Goal: Task Accomplishment & Management: Use online tool/utility

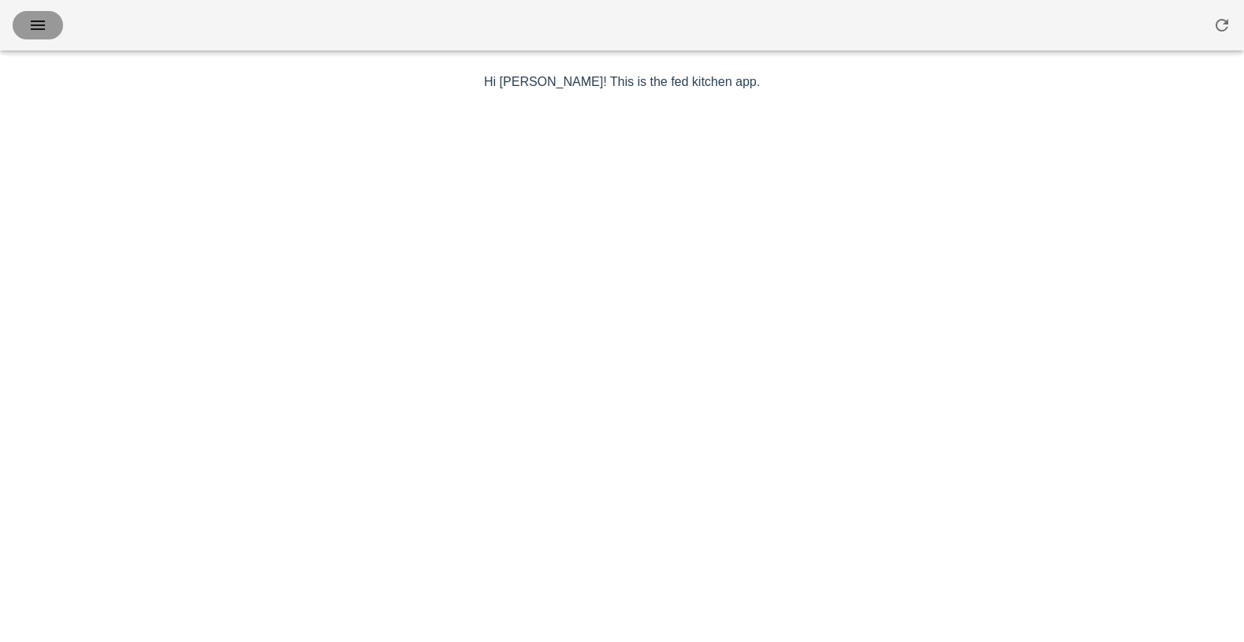
click at [44, 27] on icon "button" at bounding box center [37, 25] width 19 height 19
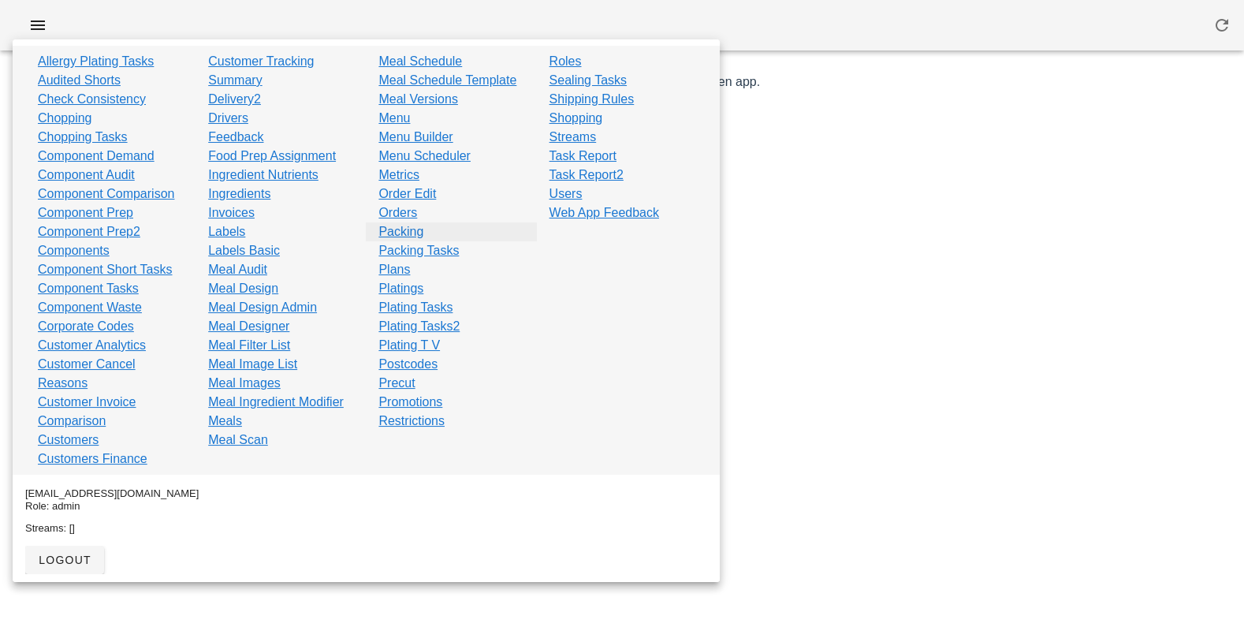
click at [409, 230] on link "Packing" at bounding box center [400, 231] width 45 height 19
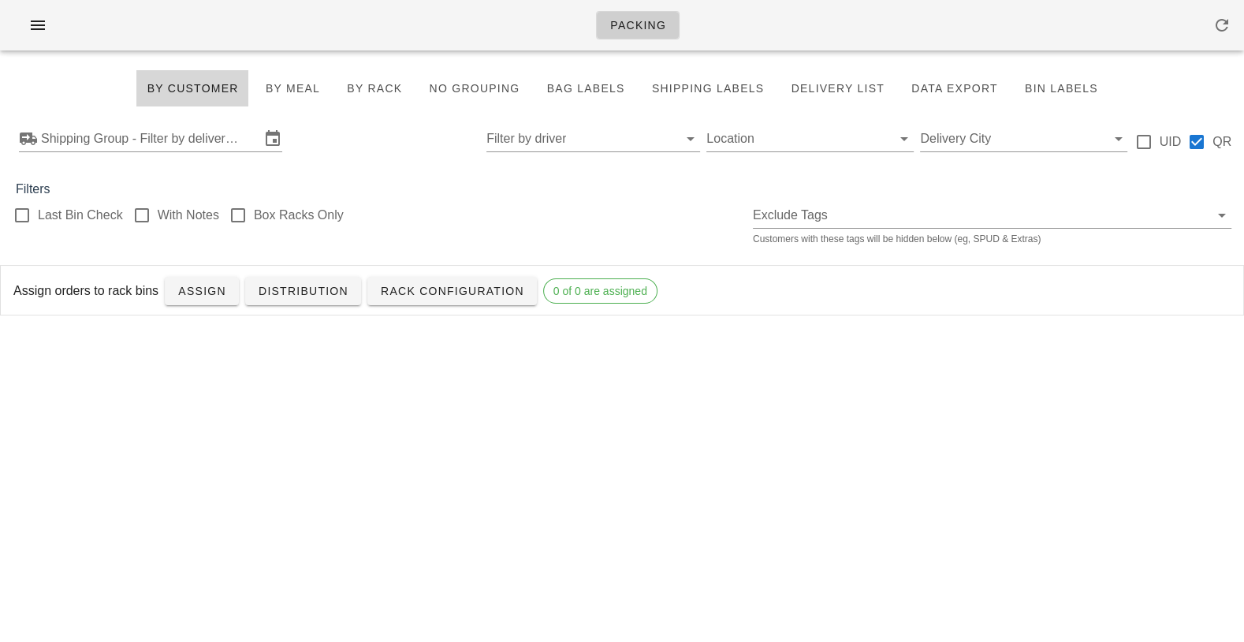
click at [668, 196] on div "Filters" at bounding box center [622, 189] width 1244 height 19
click at [418, 281] on link "Rack Configuration" at bounding box center [452, 291] width 170 height 28
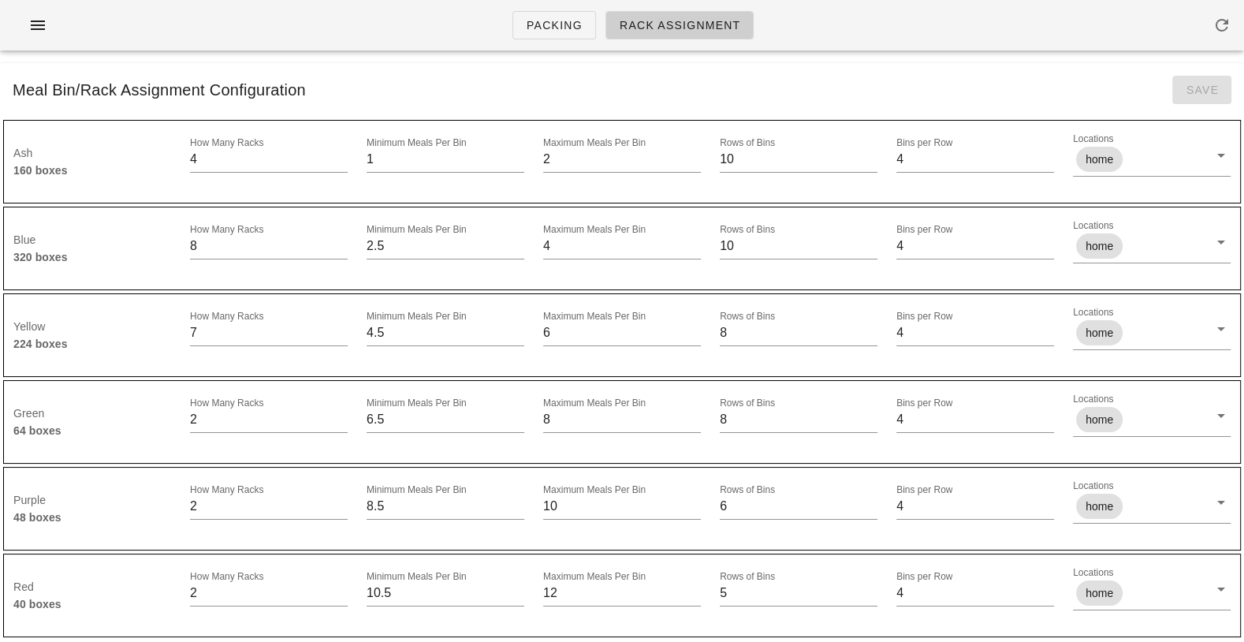
scroll to position [6, 0]
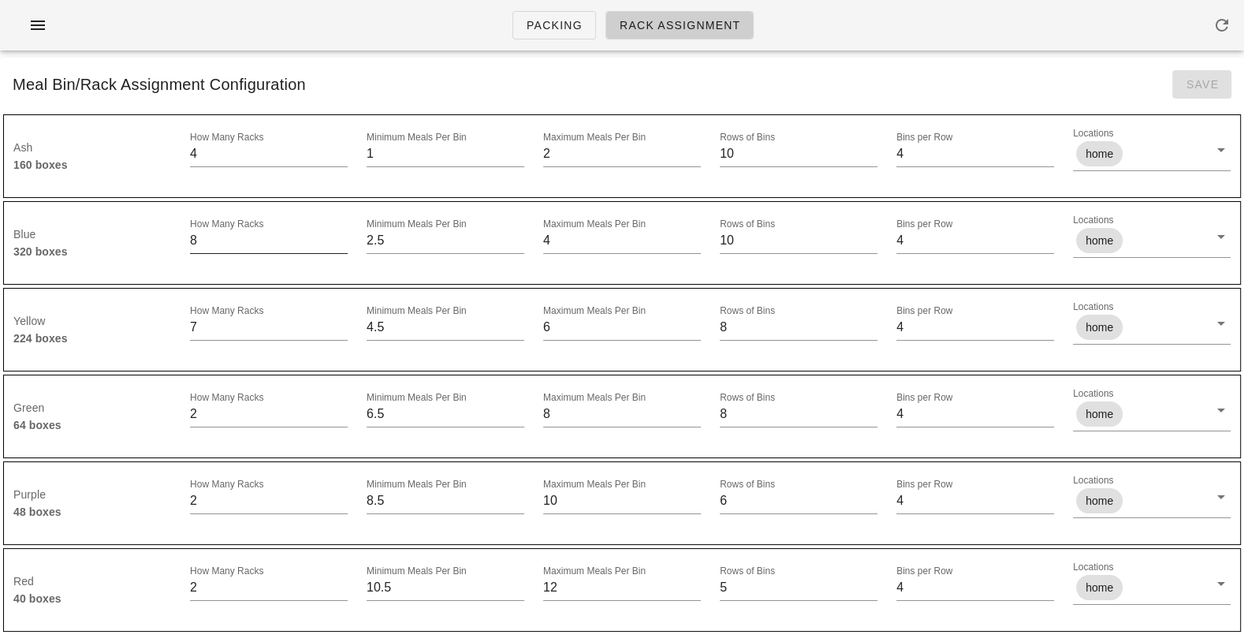
click at [210, 242] on input "8" at bounding box center [269, 240] width 158 height 25
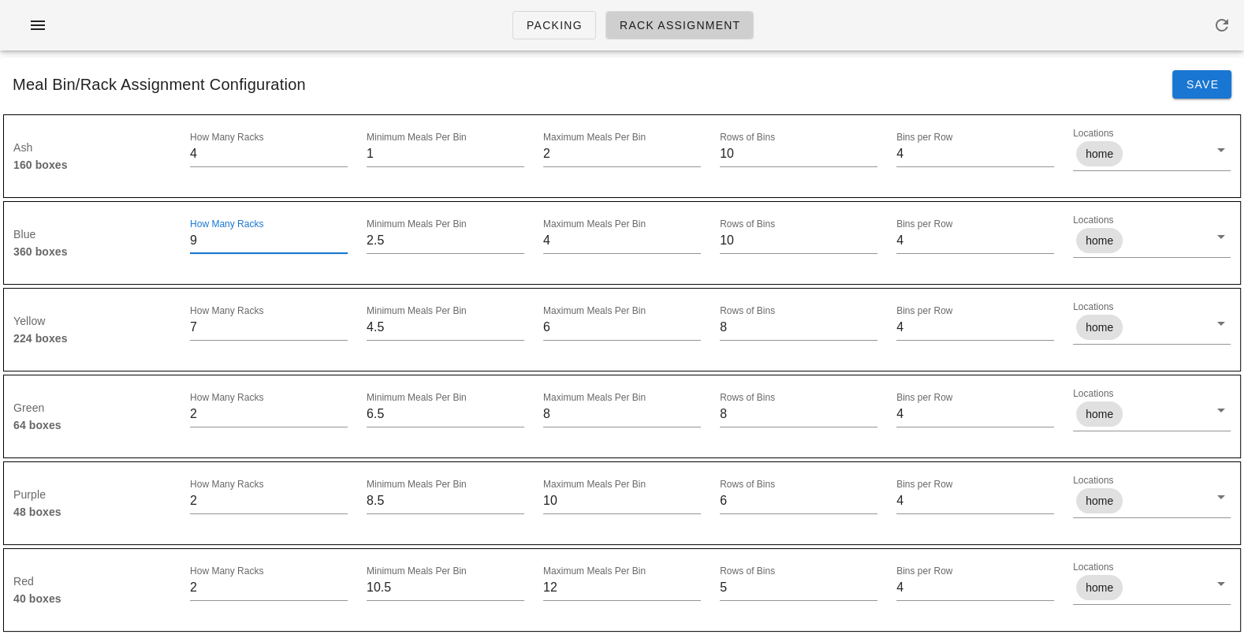
type input "9"
click at [157, 259] on div "Blue 360 boxes" at bounding box center [92, 243] width 177 height 54
click at [210, 328] on input "7" at bounding box center [269, 327] width 158 height 25
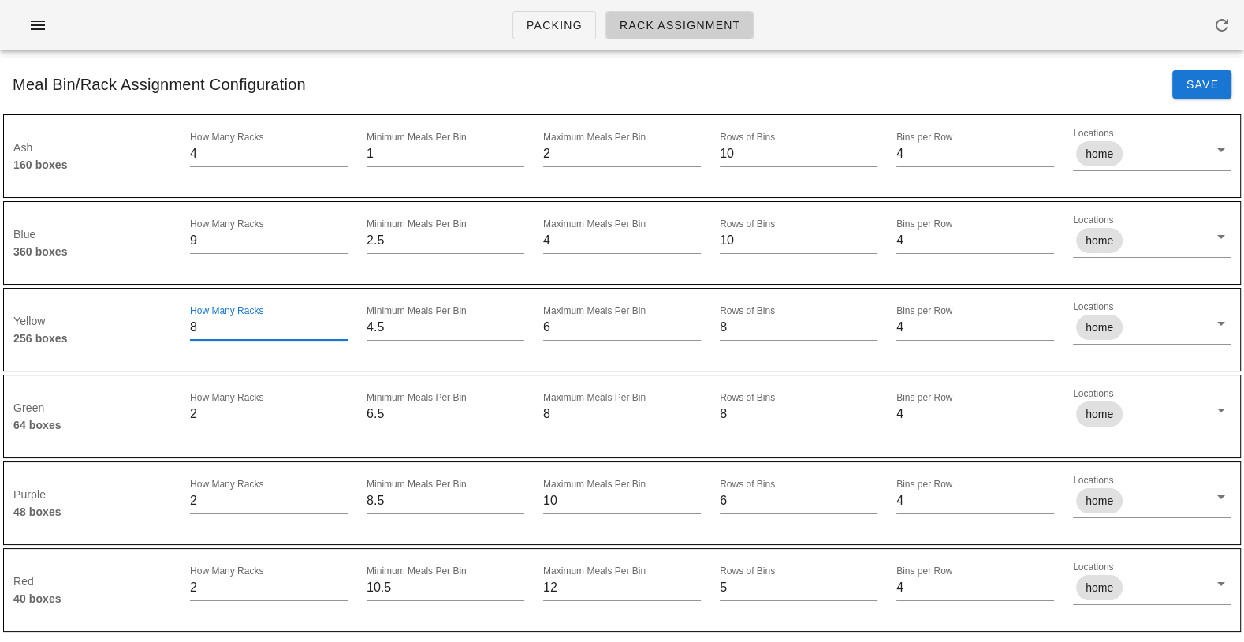
type input "8"
click at [212, 416] on input "2" at bounding box center [269, 413] width 158 height 25
type input "3"
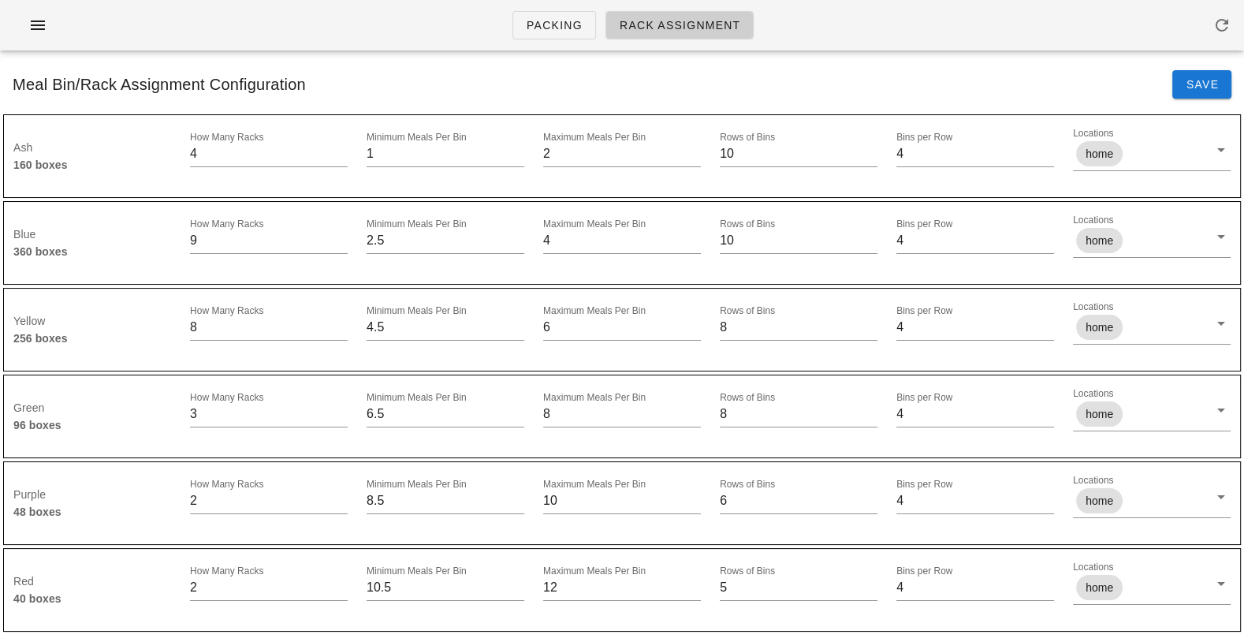
click at [133, 407] on div "Green 96 boxes" at bounding box center [92, 417] width 177 height 54
click at [1191, 83] on span "Save" at bounding box center [1202, 84] width 34 height 13
